Goal: Find contact information: Find contact information

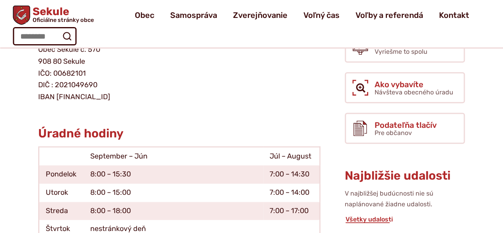
scroll to position [119, 0]
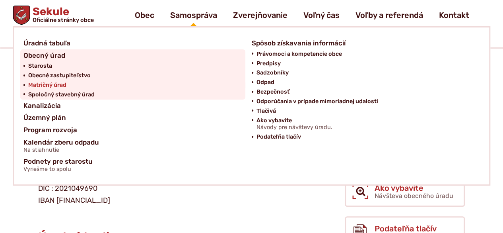
click at [45, 82] on span "Matričný úrad" at bounding box center [47, 85] width 38 height 10
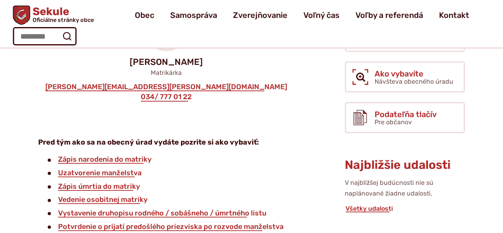
scroll to position [119, 0]
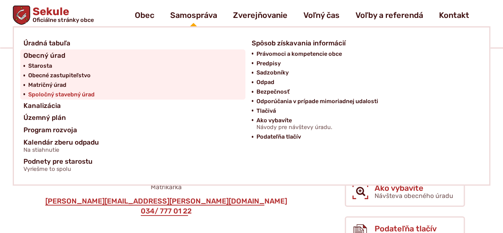
click at [64, 94] on span "Spoločný stavebný úrad" at bounding box center [61, 95] width 66 height 10
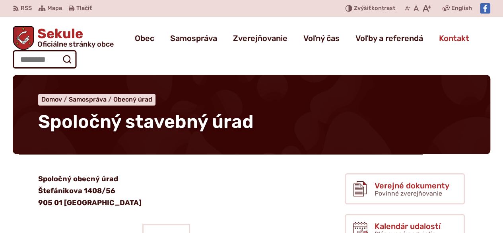
click at [452, 37] on span "Kontakt" at bounding box center [454, 38] width 30 height 22
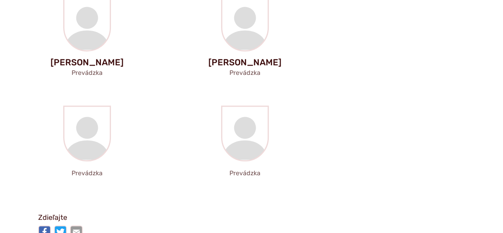
scroll to position [1870, 0]
